Goal: Task Accomplishment & Management: Manage account settings

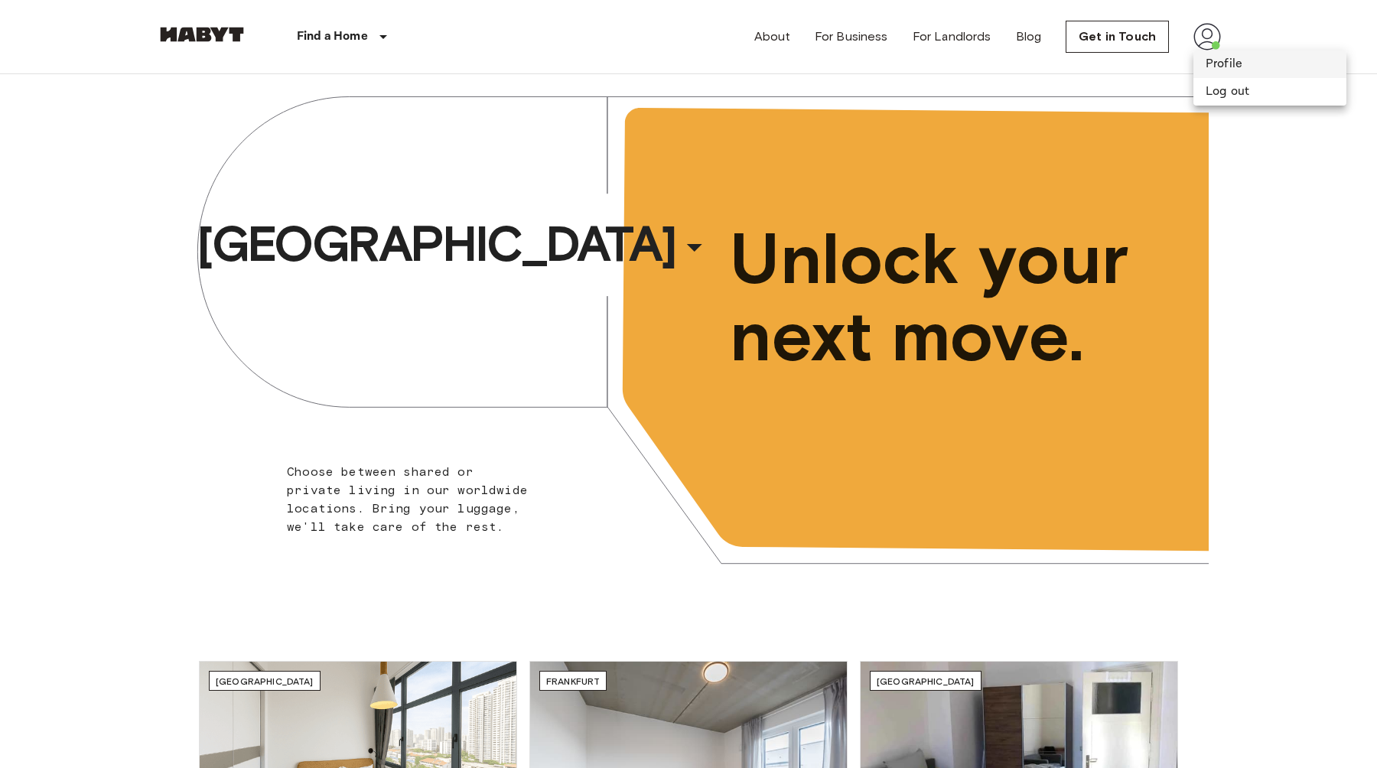
click at [1225, 57] on li "Profile" at bounding box center [1269, 64] width 153 height 28
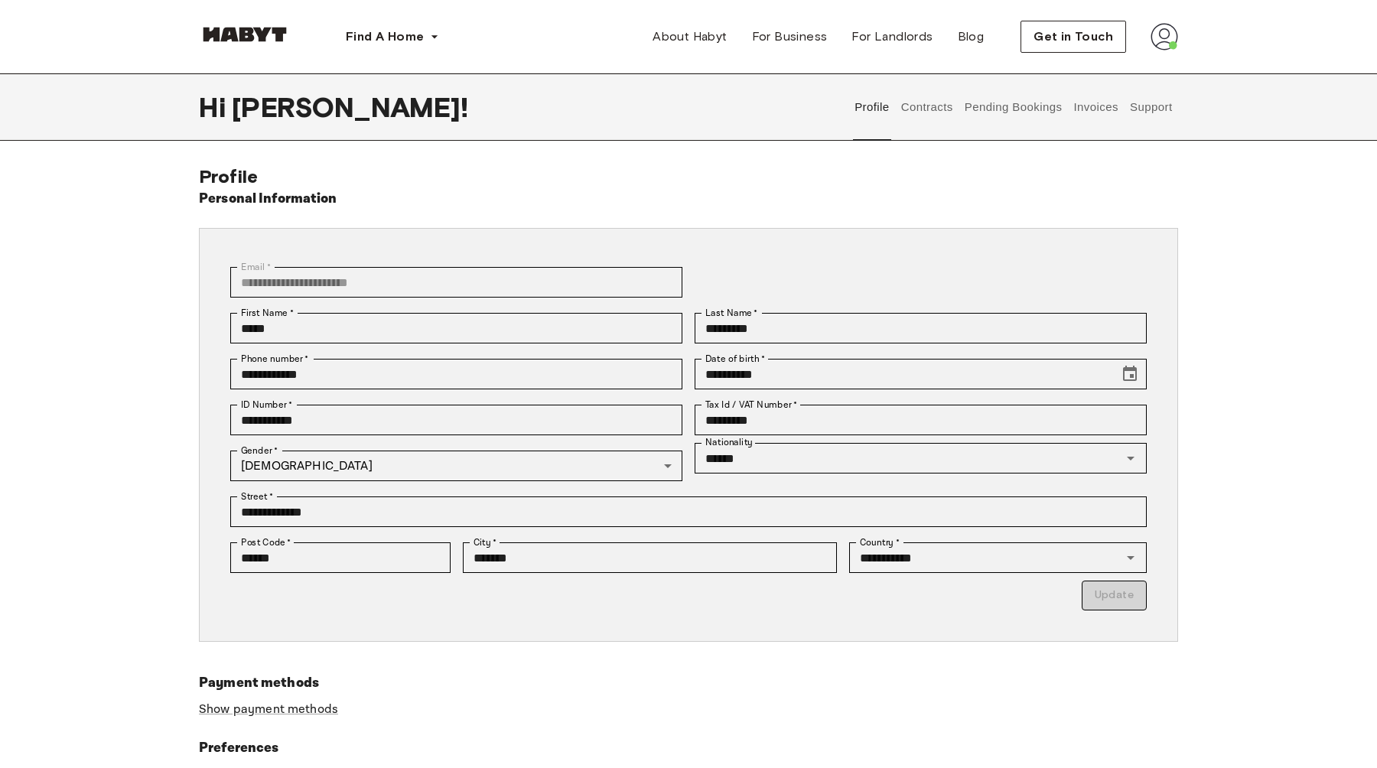
click at [941, 106] on button "Contracts" at bounding box center [927, 106] width 56 height 67
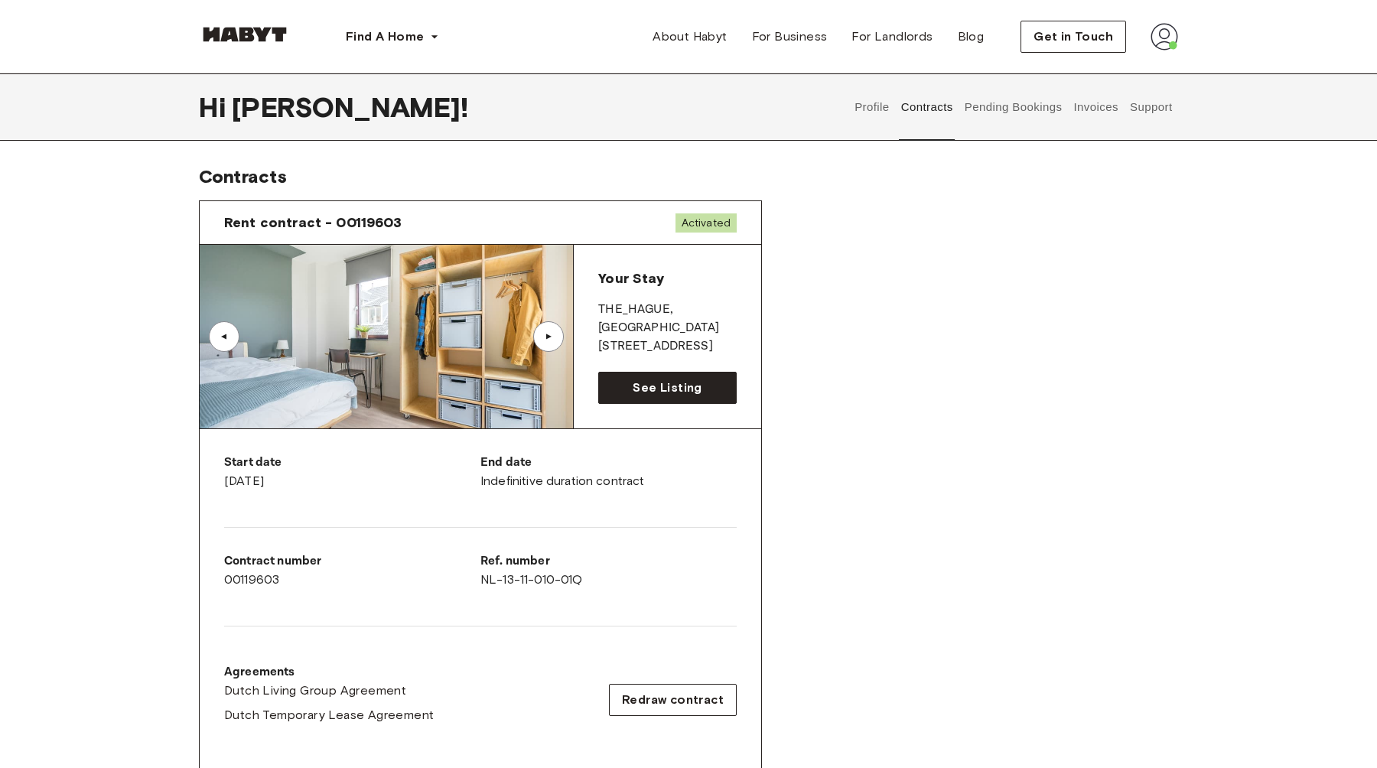
click at [546, 333] on div "▲" at bounding box center [548, 336] width 15 height 9
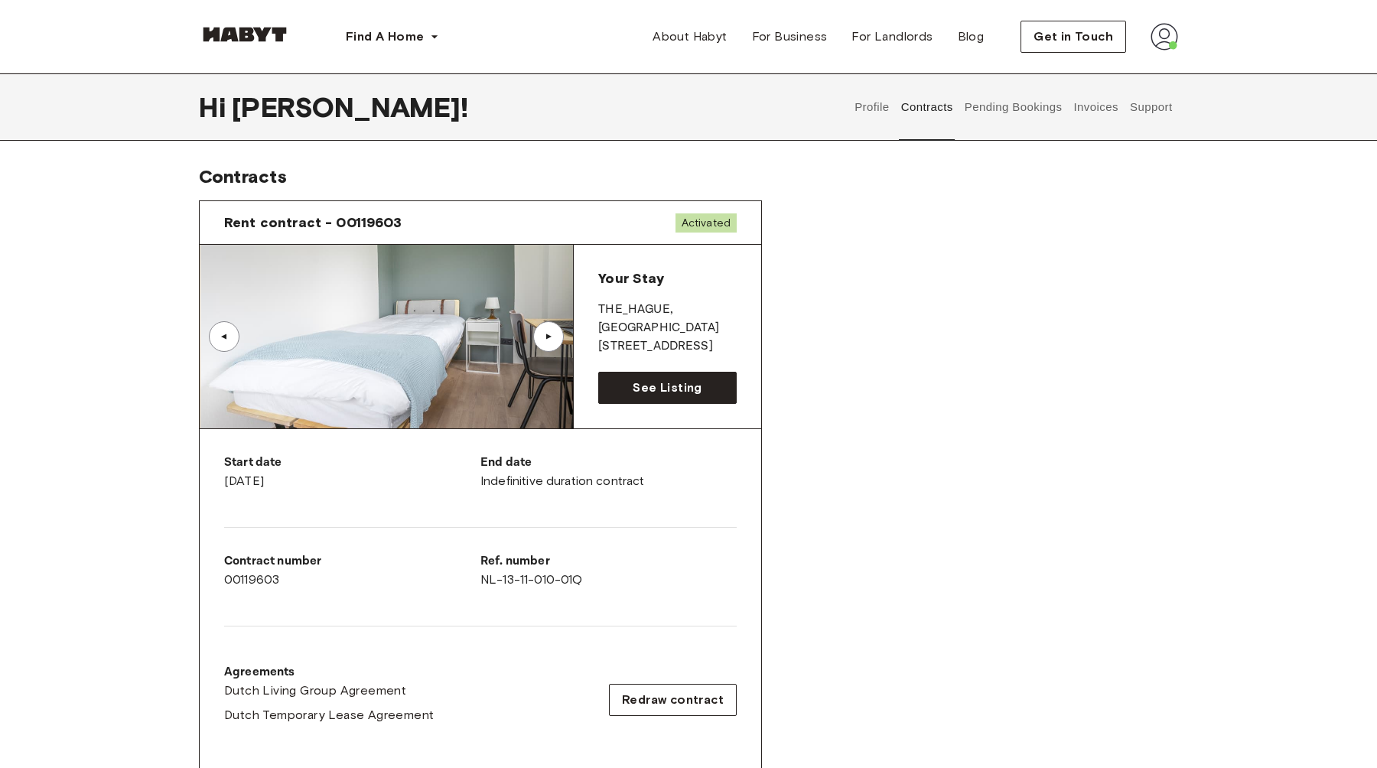
click at [549, 337] on div "▲" at bounding box center [548, 336] width 15 height 9
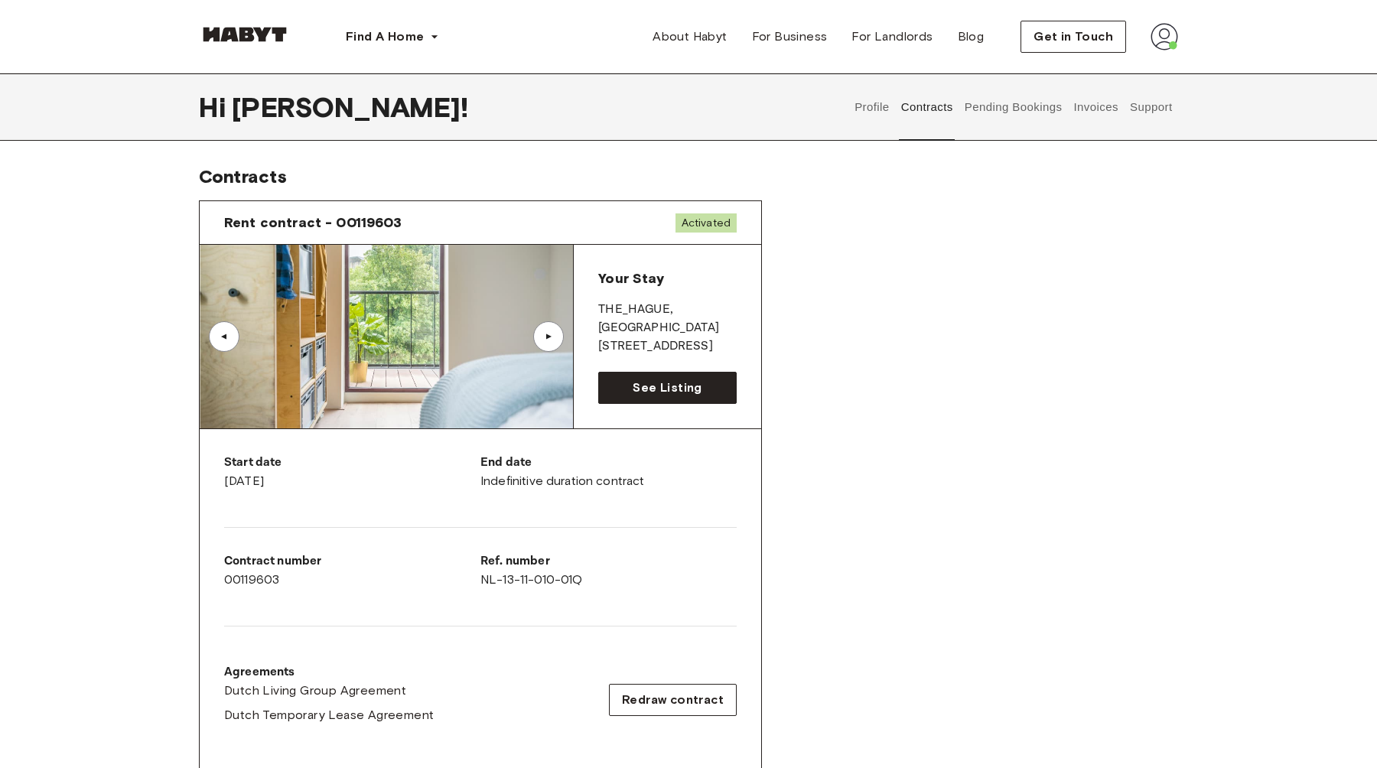
click at [549, 337] on div "▲" at bounding box center [548, 336] width 15 height 9
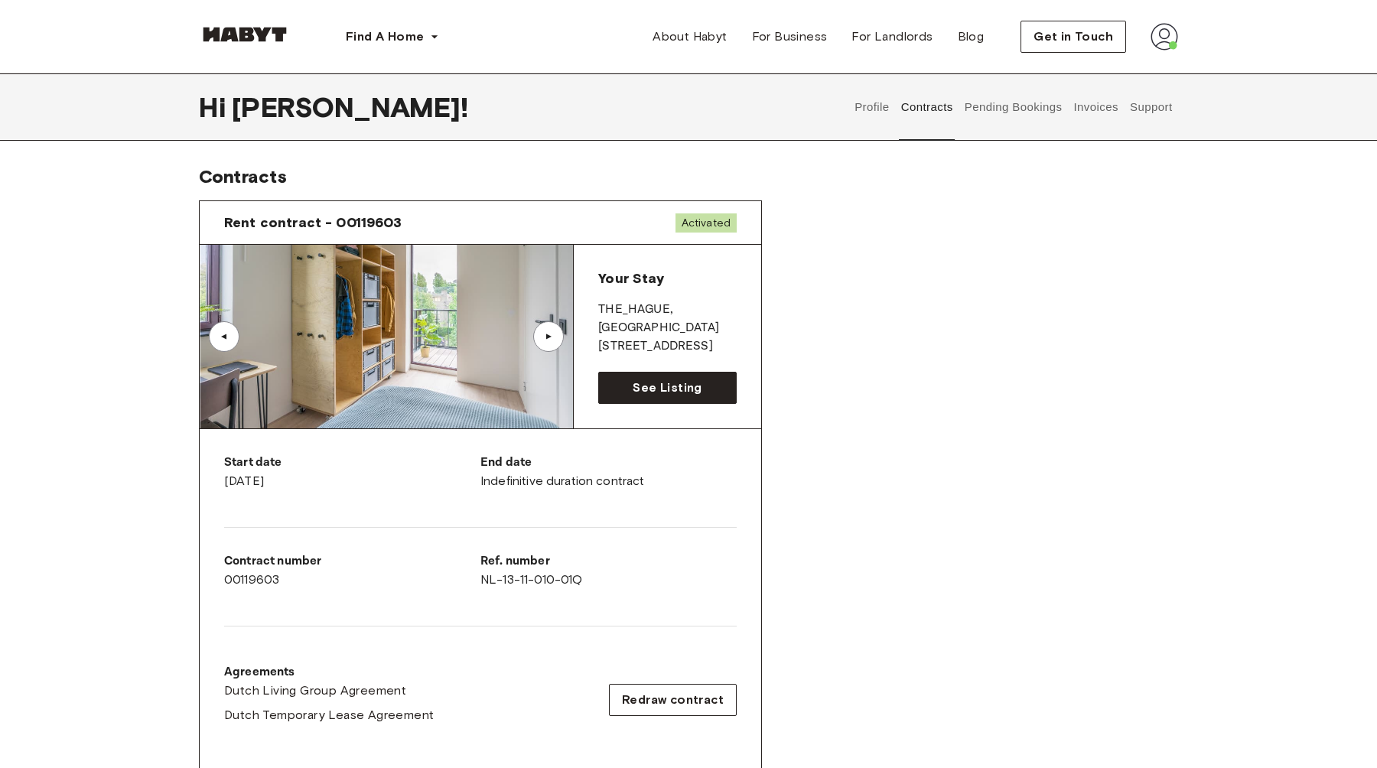
click at [549, 337] on div "▲" at bounding box center [548, 336] width 15 height 9
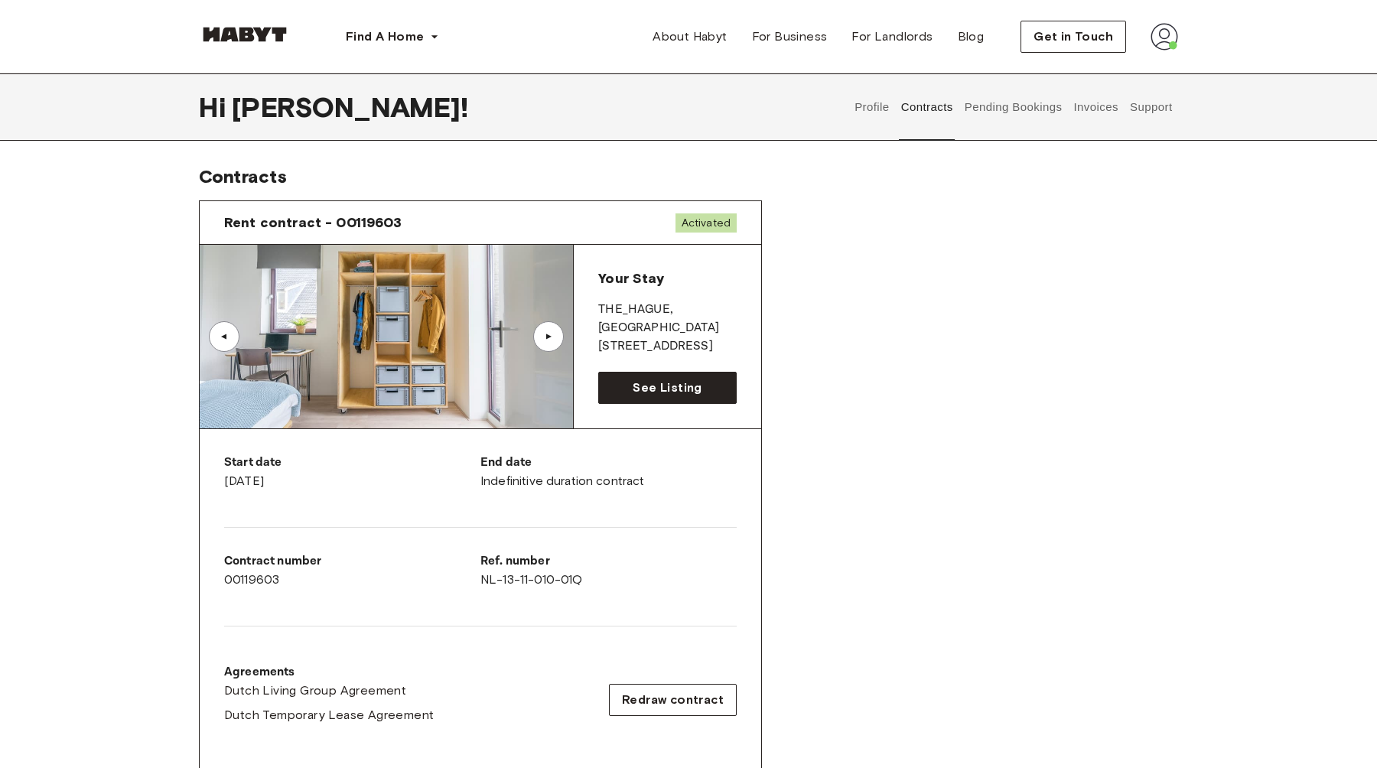
click at [549, 337] on div "▲" at bounding box center [548, 336] width 15 height 9
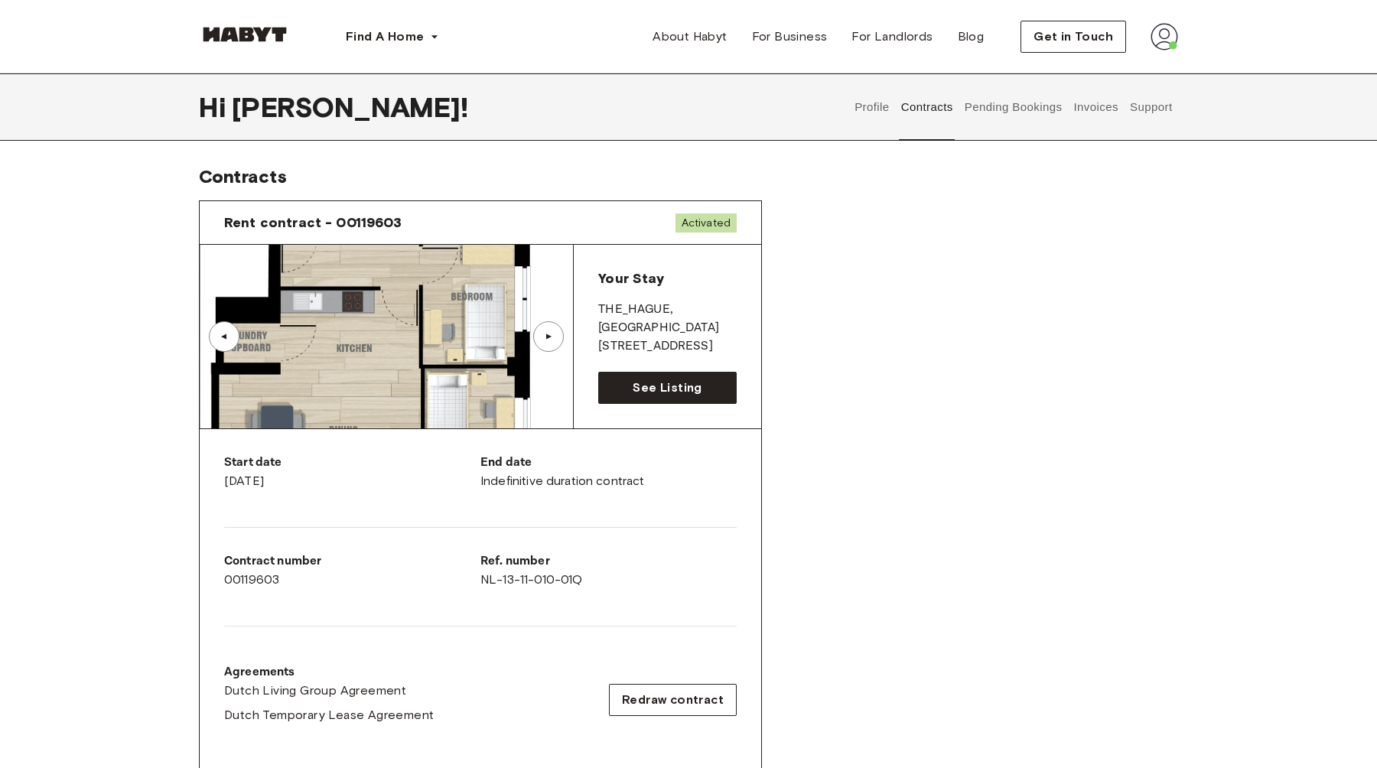
click at [549, 337] on div "▲" at bounding box center [548, 336] width 15 height 9
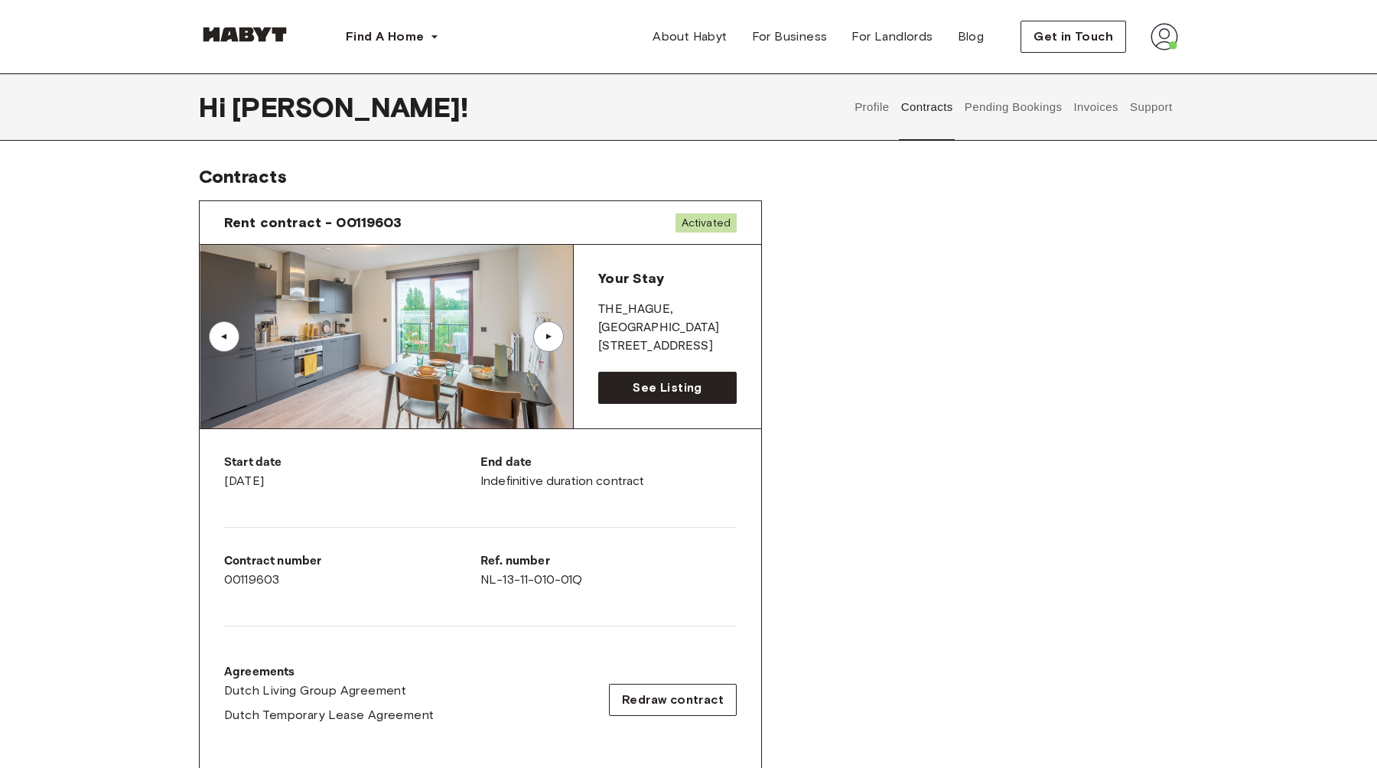
click at [549, 337] on div "▲" at bounding box center [548, 336] width 15 height 9
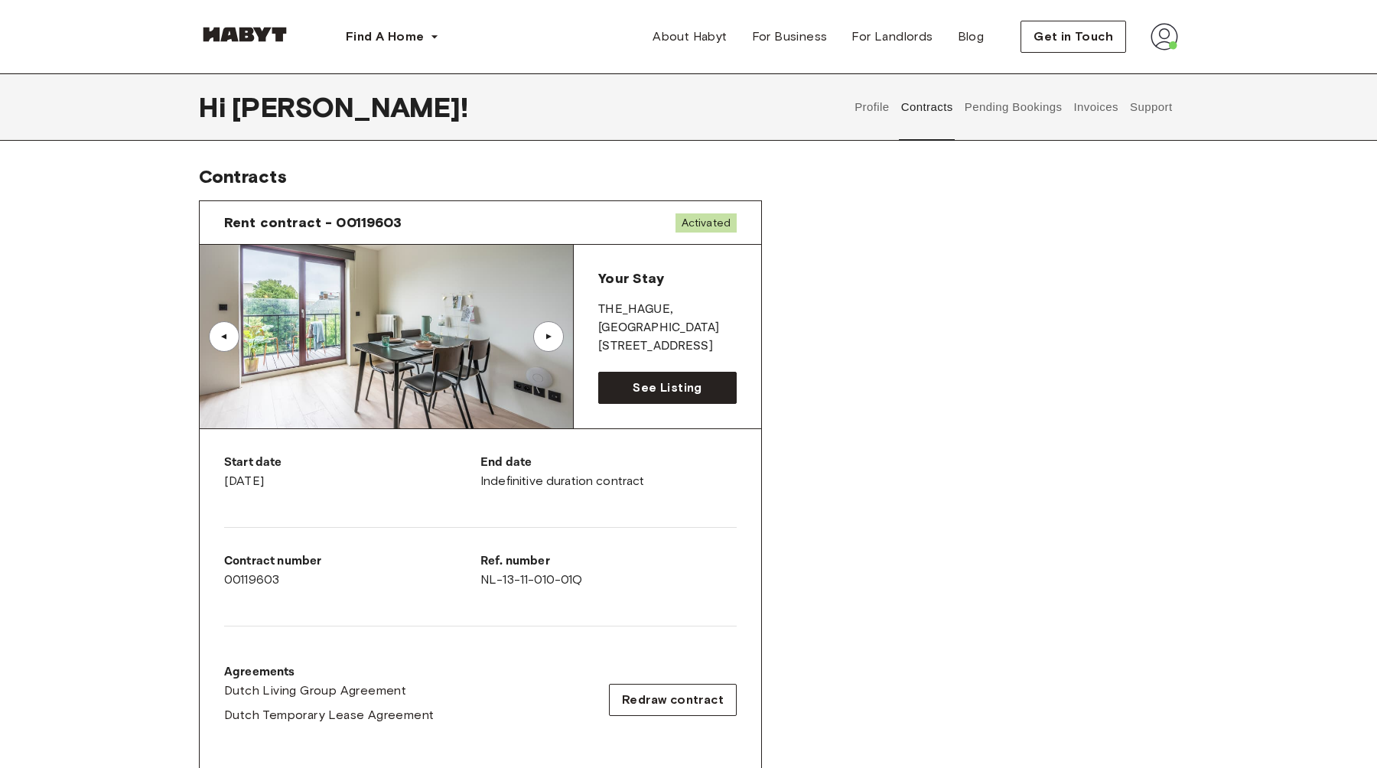
click at [549, 337] on div "▲" at bounding box center [548, 336] width 15 height 9
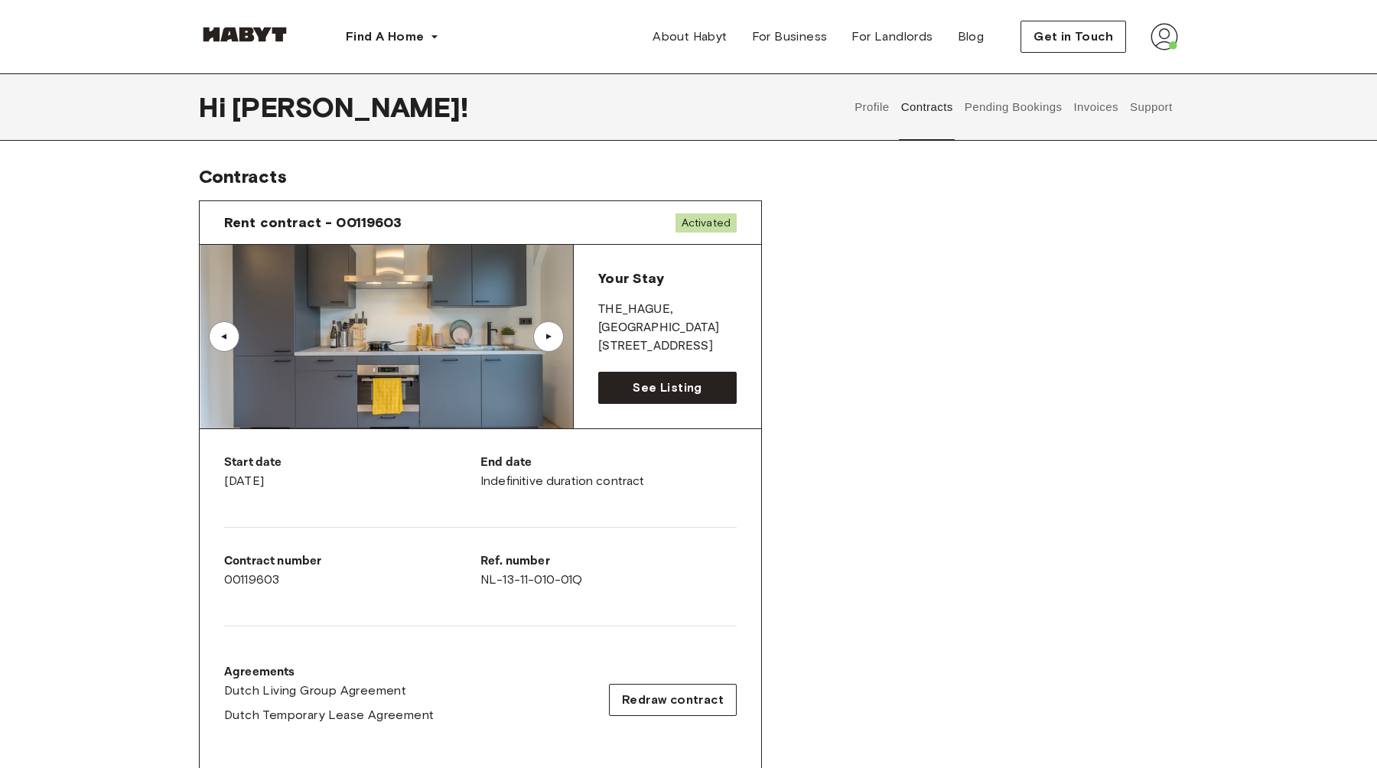
click at [1006, 109] on button "Pending Bookings" at bounding box center [1013, 106] width 102 height 67
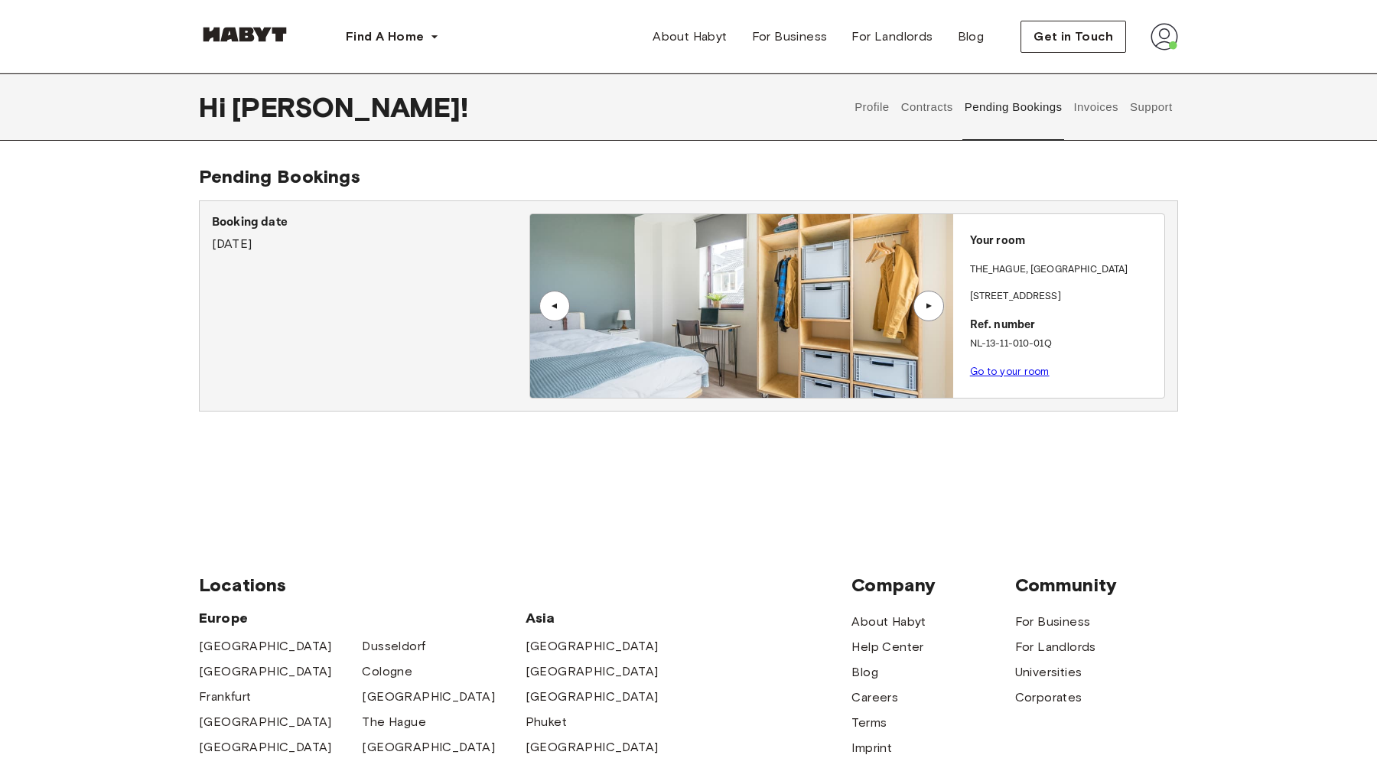
click at [1073, 112] on button "Invoices" at bounding box center [1096, 106] width 48 height 67
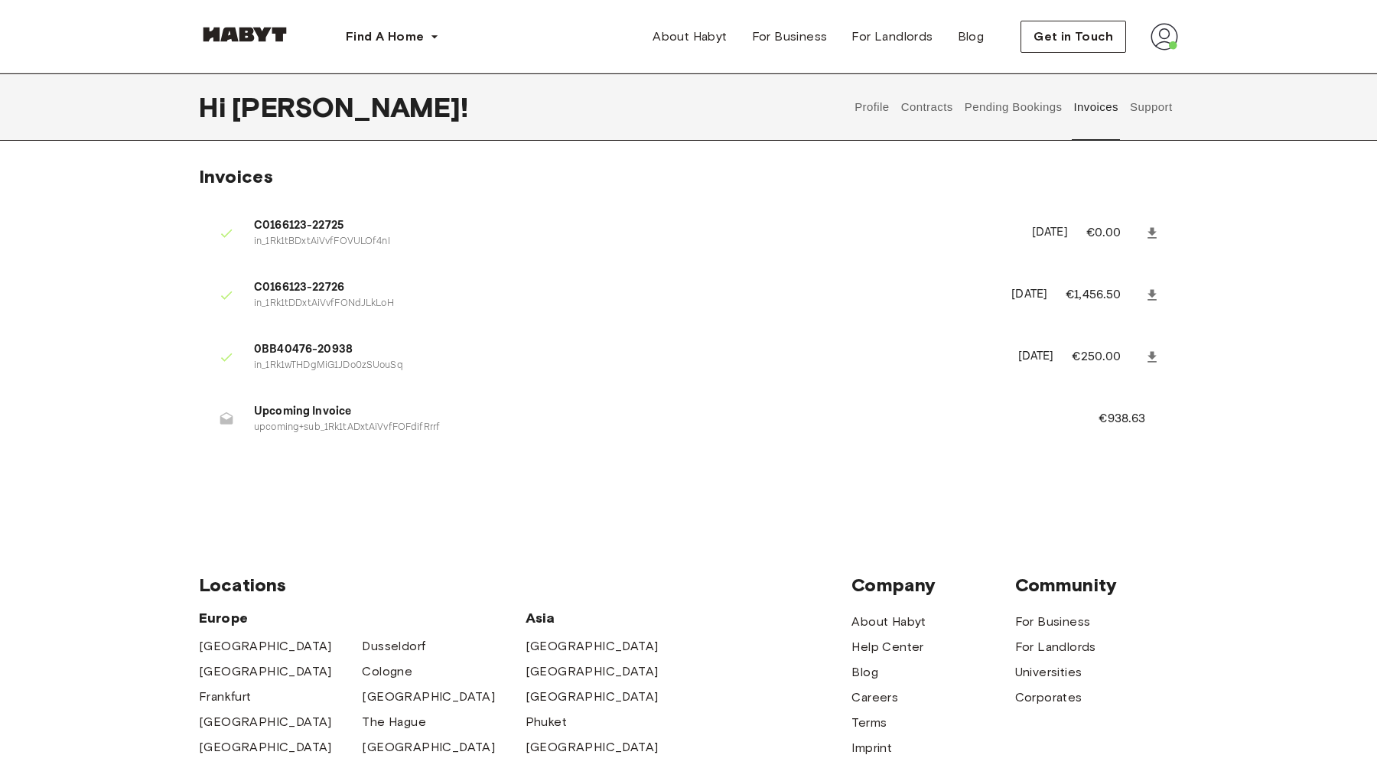
click at [314, 414] on span "Upcoming Invoice" at bounding box center [658, 412] width 808 height 18
click at [873, 115] on button "Profile" at bounding box center [872, 106] width 39 height 67
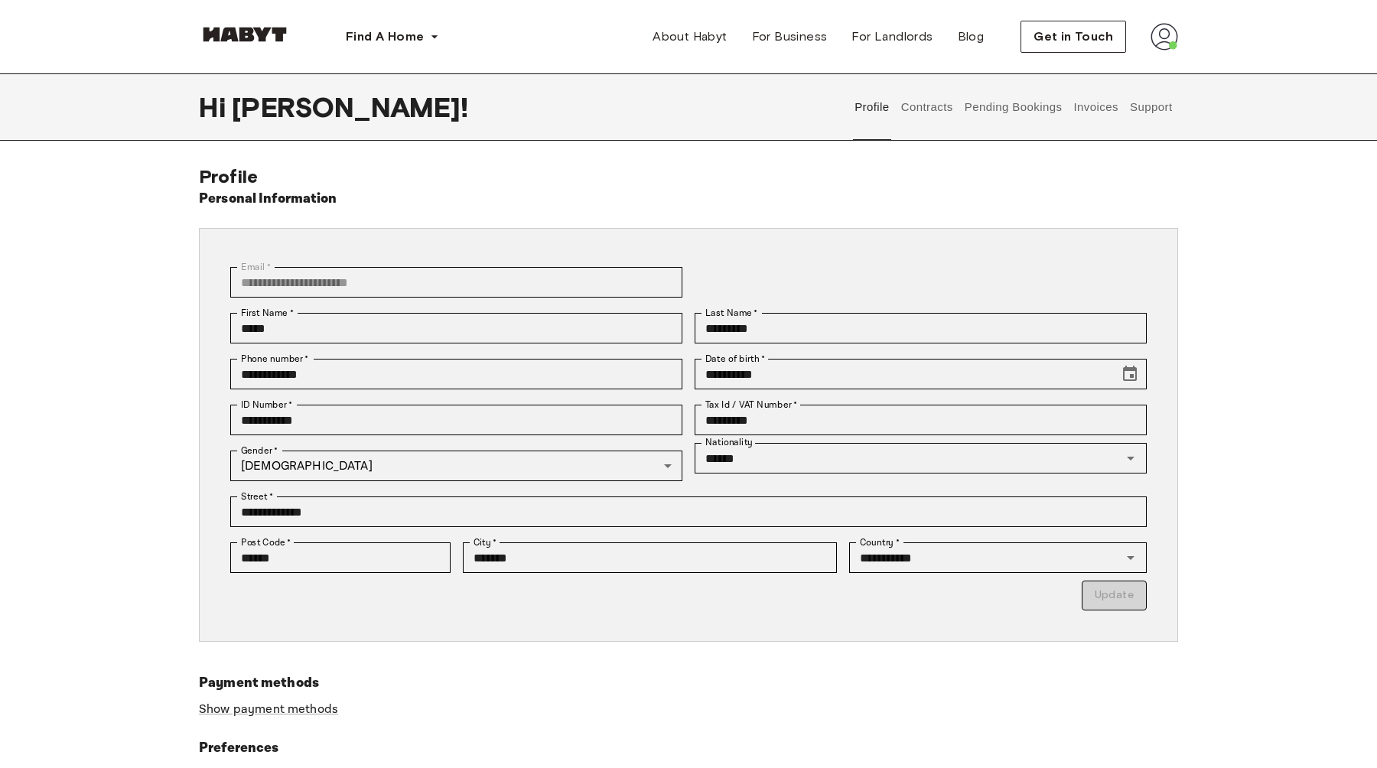
click at [923, 106] on button "Contracts" at bounding box center [927, 106] width 56 height 67
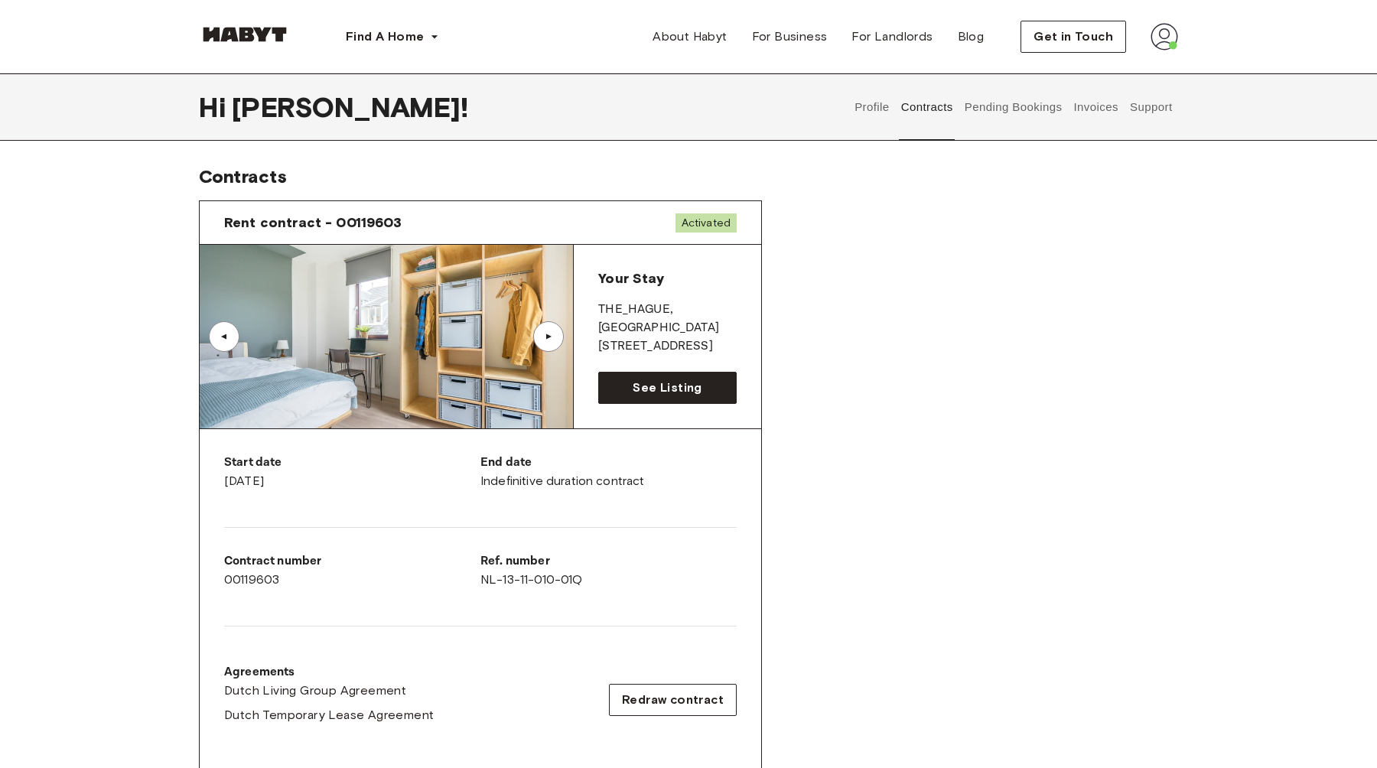
click at [1149, 108] on button "Support" at bounding box center [1150, 106] width 47 height 67
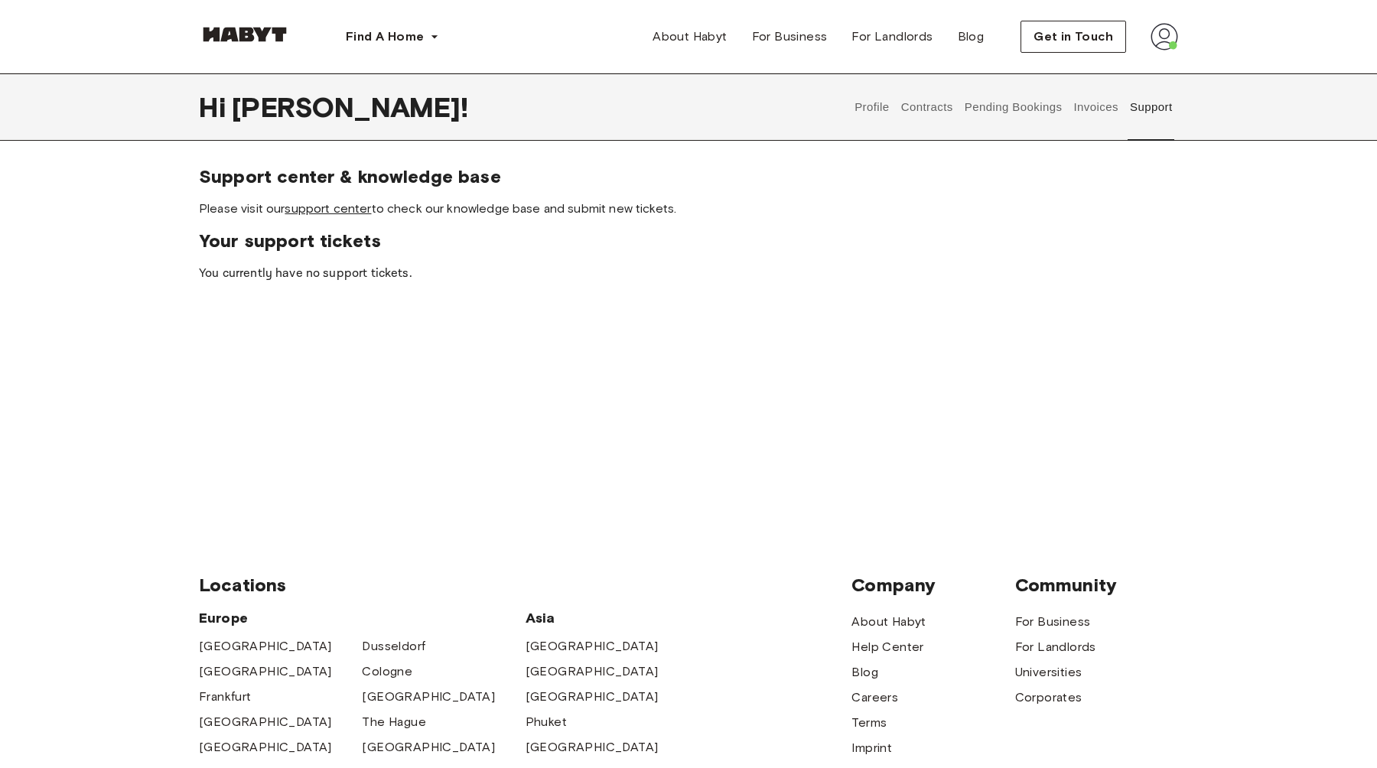
click at [333, 213] on link "support center" at bounding box center [328, 208] width 86 height 15
